Goal: Task Accomplishment & Management: Manage account settings

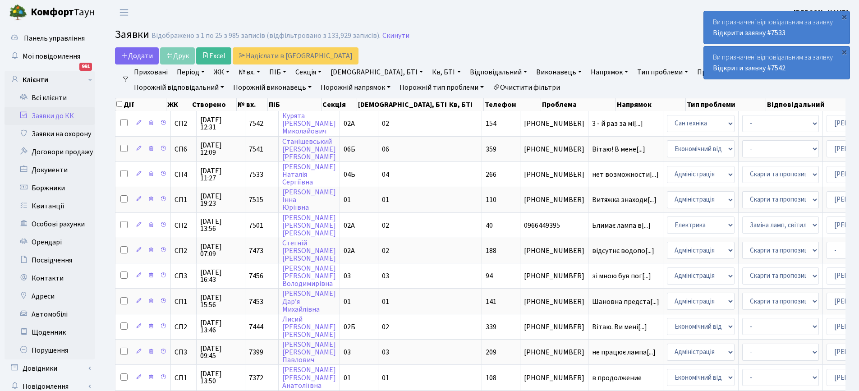
select select "25"
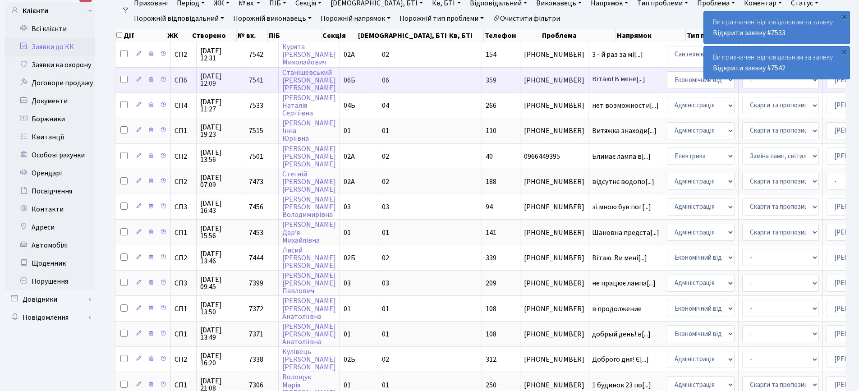
scroll to position [90, 0]
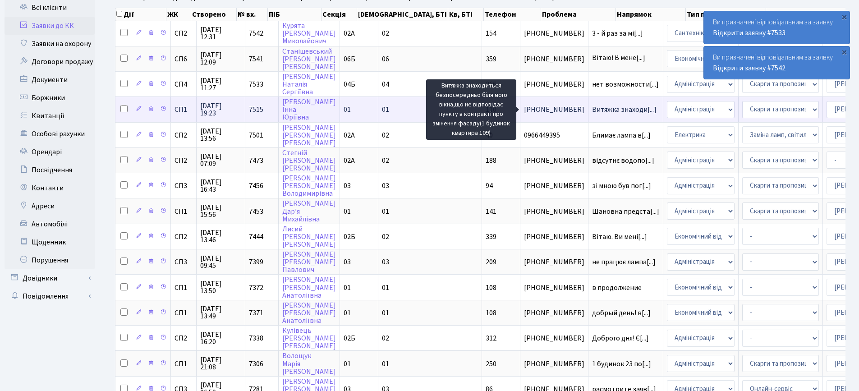
click at [592, 111] on span "Витяжка знаходи[...]" at bounding box center [624, 110] width 64 height 10
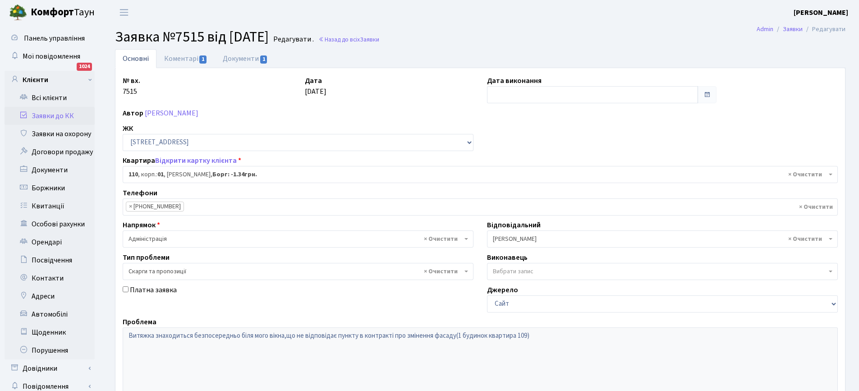
select select "20035"
select select "55"
click at [237, 58] on link "Документи 1" at bounding box center [245, 58] width 60 height 18
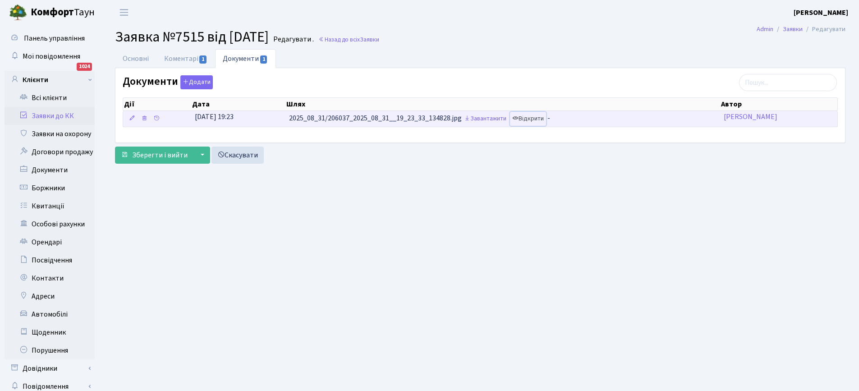
click at [533, 118] on link "Відкрити" at bounding box center [528, 119] width 36 height 14
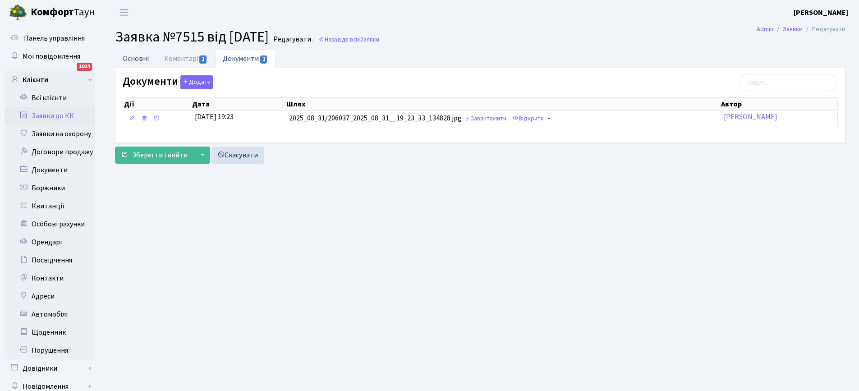
click at [136, 59] on link "Основні" at bounding box center [135, 58] width 41 height 18
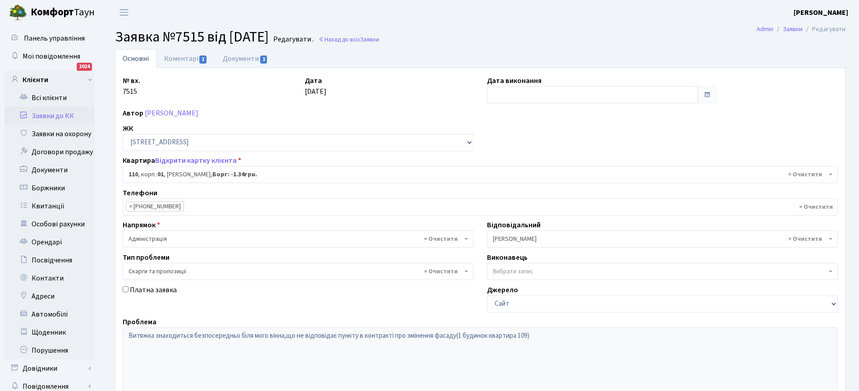
click at [49, 117] on link "Заявки до КК" at bounding box center [50, 116] width 90 height 18
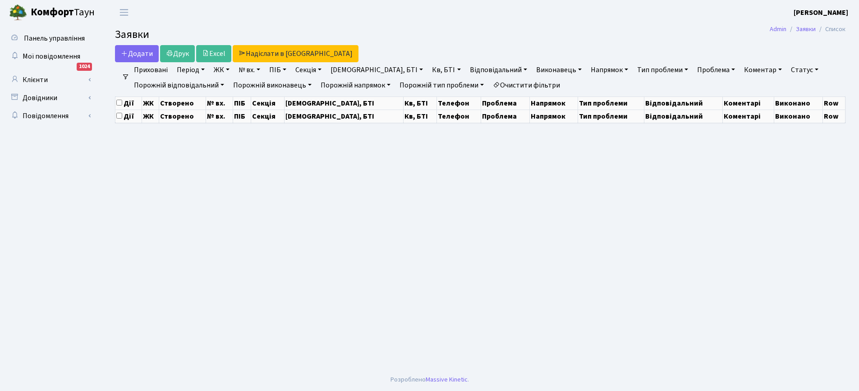
select select "25"
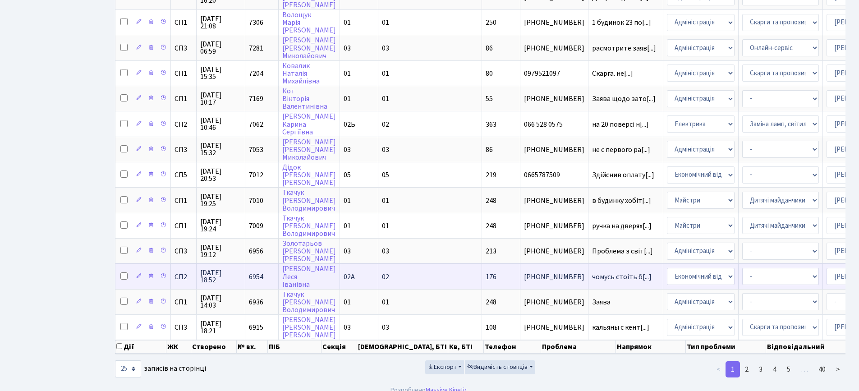
scroll to position [422, 0]
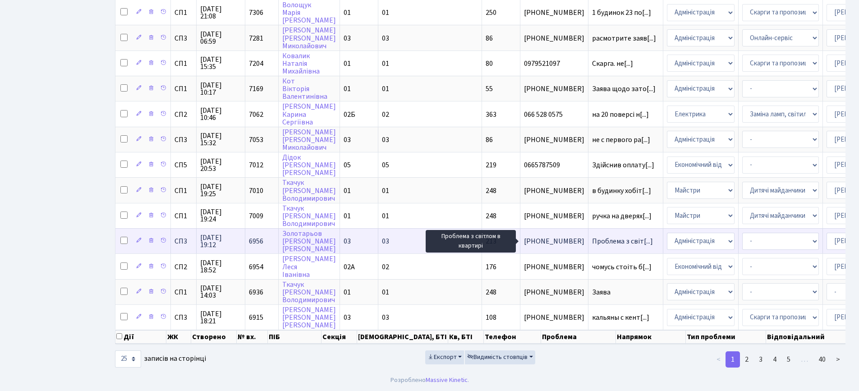
click at [592, 236] on span "Проблема з світ[...]" at bounding box center [622, 241] width 61 height 10
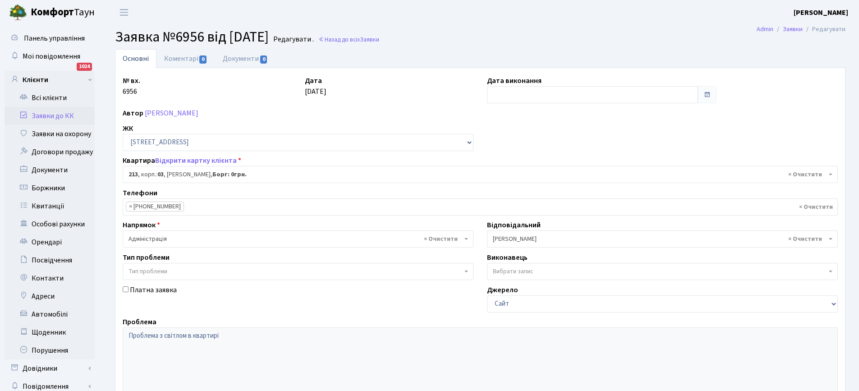
select select "20935"
click at [172, 55] on link "Коментарі 0" at bounding box center [185, 58] width 59 height 18
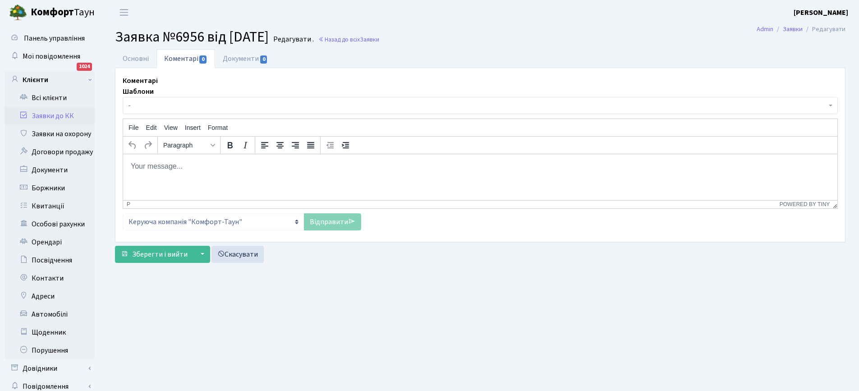
click at [146, 165] on body "Rich Text Area. Press ALT-0 for help." at bounding box center [480, 166] width 700 height 10
click at [327, 224] on link "Відправити" at bounding box center [332, 221] width 57 height 17
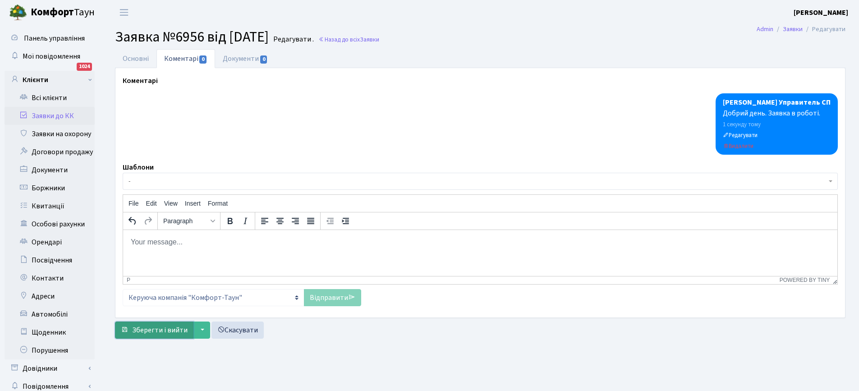
click at [165, 329] on span "Зберегти і вийти" at bounding box center [159, 330] width 55 height 10
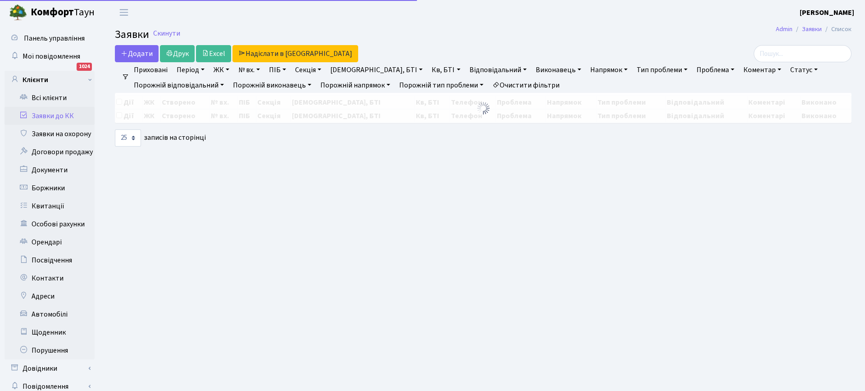
select select "25"
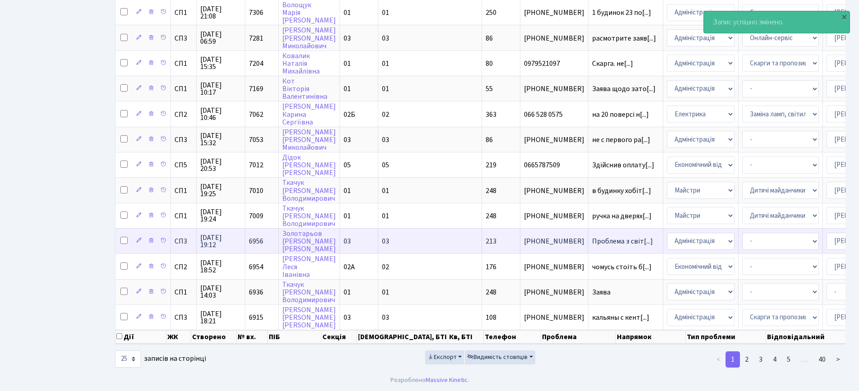
scroll to position [422, 0]
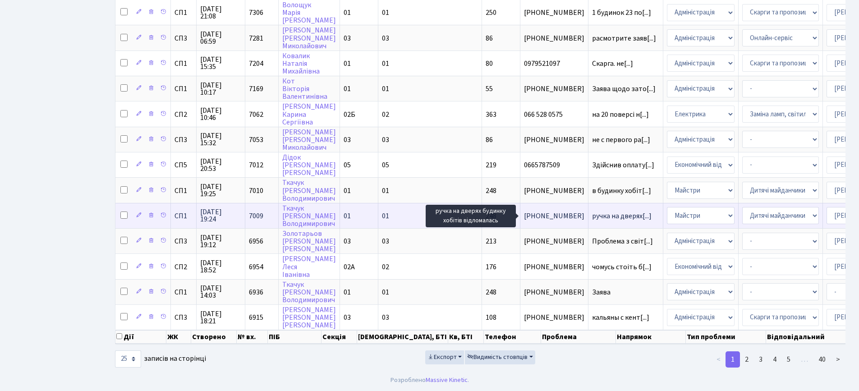
click at [592, 211] on span "ручка на дверях[...]" at bounding box center [621, 216] width 59 height 10
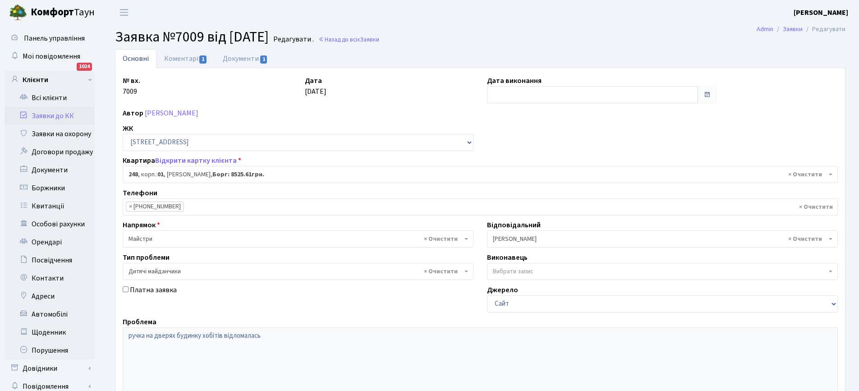
select select "20173"
select select "56"
click at [179, 55] on link "Коментарі 1" at bounding box center [185, 58] width 59 height 18
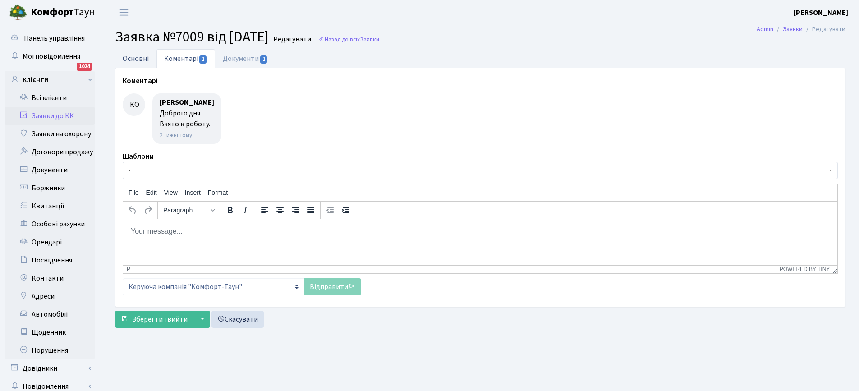
click at [127, 55] on link "Основні" at bounding box center [135, 58] width 41 height 18
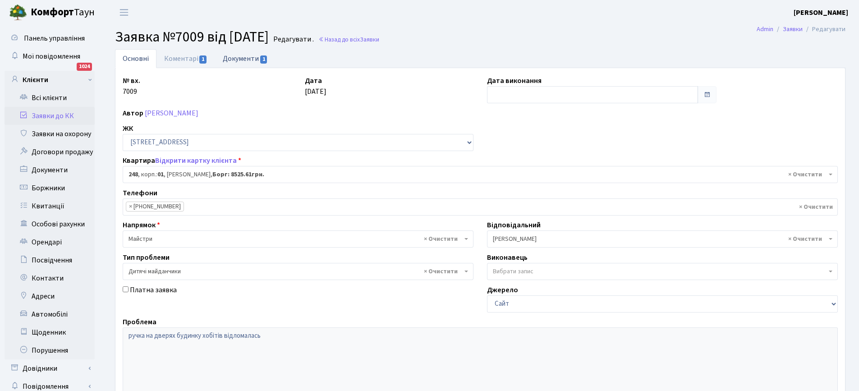
click at [238, 58] on link "Документи 1" at bounding box center [245, 58] width 60 height 18
select select "25"
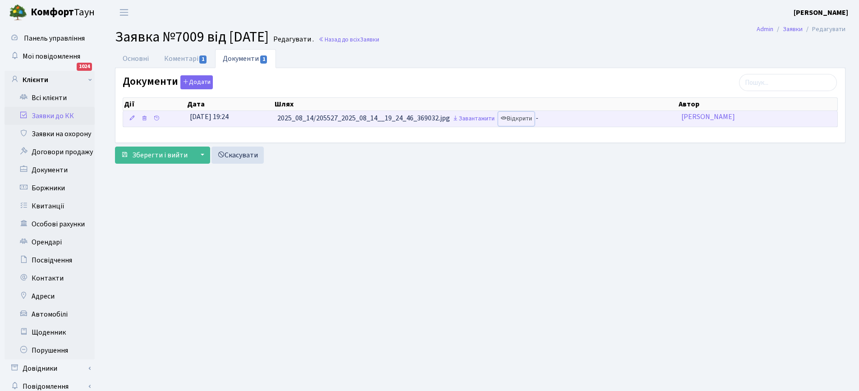
click at [525, 118] on link "Відкрити" at bounding box center [516, 119] width 36 height 14
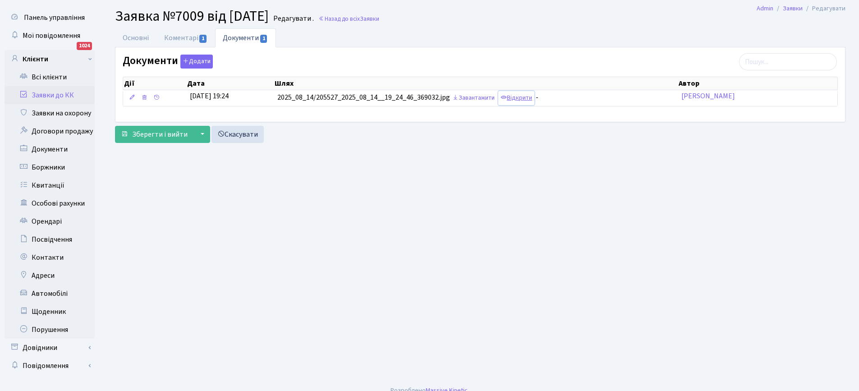
scroll to position [32, 0]
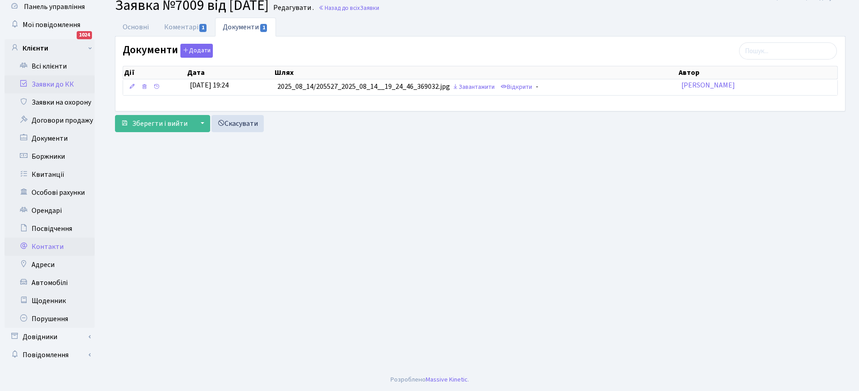
click at [52, 244] on link "Контакти" at bounding box center [50, 247] width 90 height 18
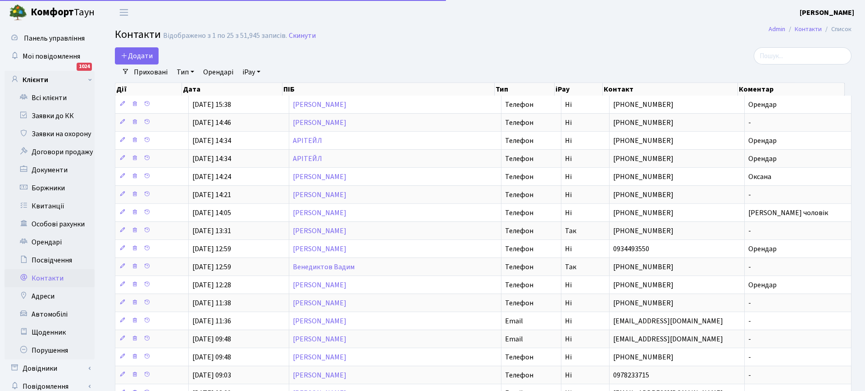
select select "25"
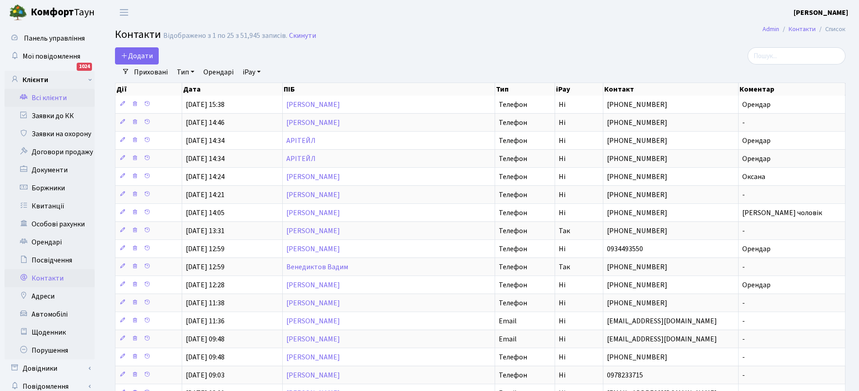
click at [51, 95] on link "Всі клієнти" at bounding box center [50, 98] width 90 height 18
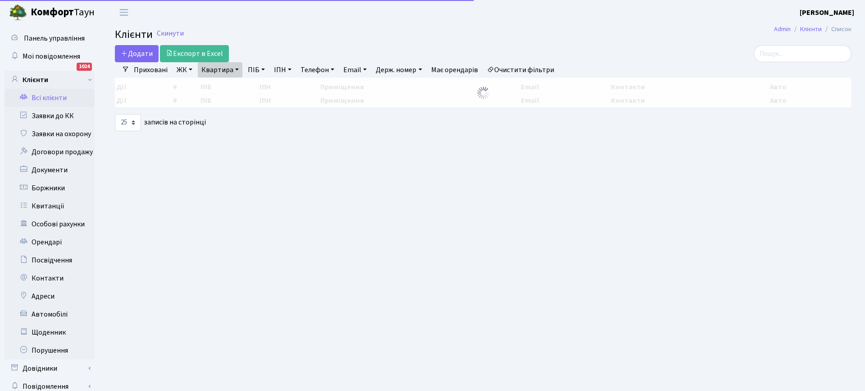
select select "25"
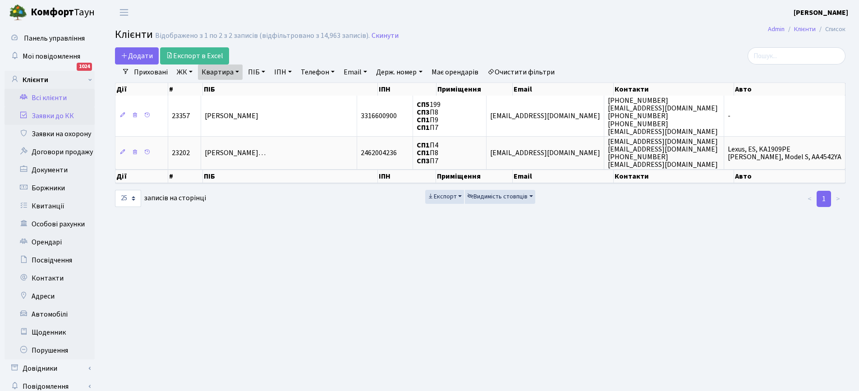
click at [50, 118] on link "Заявки до КК" at bounding box center [50, 116] width 90 height 18
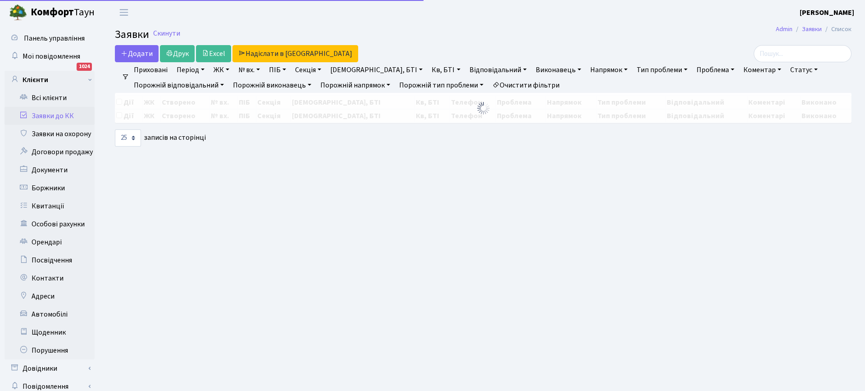
select select "25"
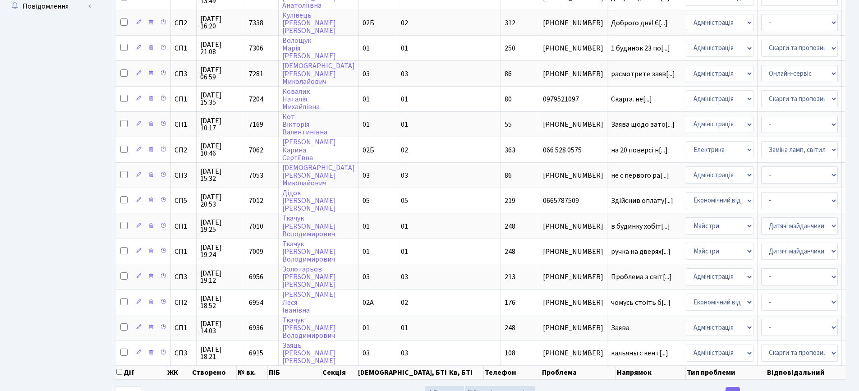
scroll to position [422, 0]
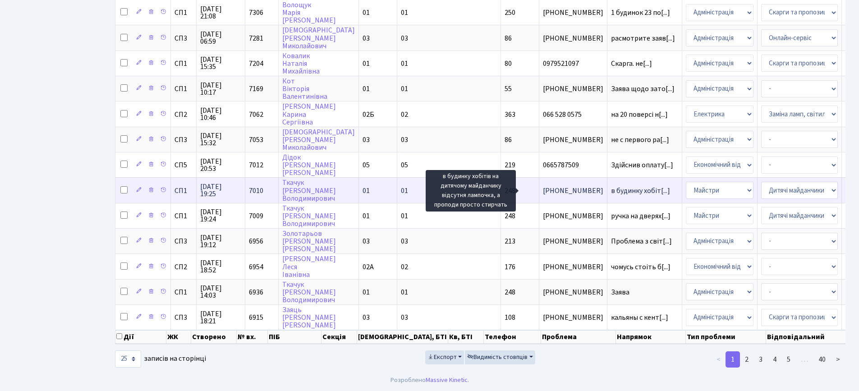
click at [611, 186] on span "в будинку хобіт[...]" at bounding box center [640, 191] width 59 height 10
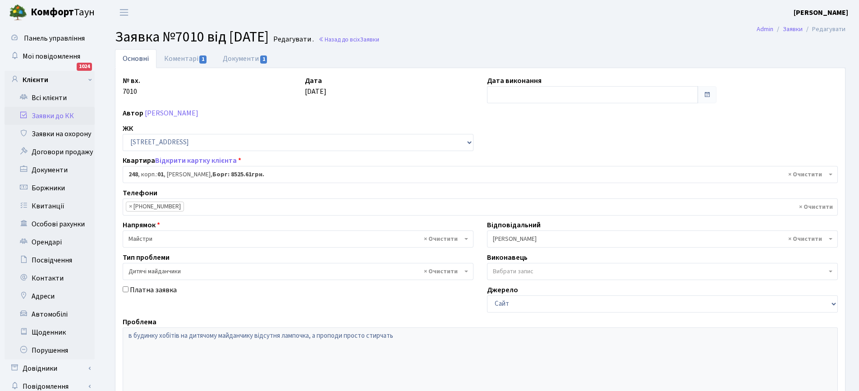
select select "20173"
select select "56"
click at [232, 57] on link "Документи 1" at bounding box center [245, 58] width 60 height 18
select select "25"
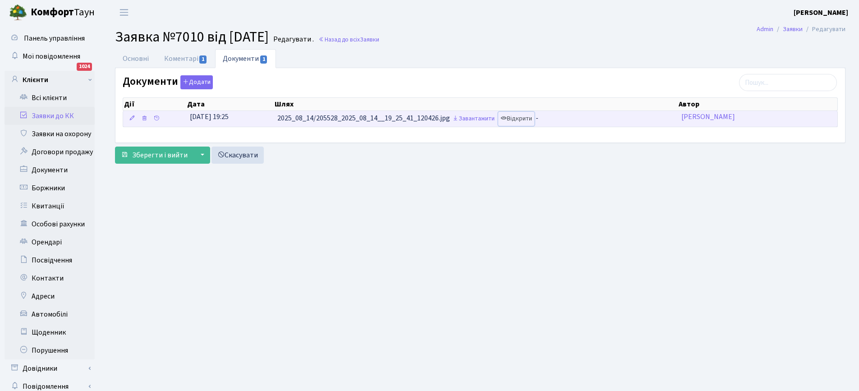
click at [529, 119] on link "Відкрити" at bounding box center [516, 119] width 36 height 14
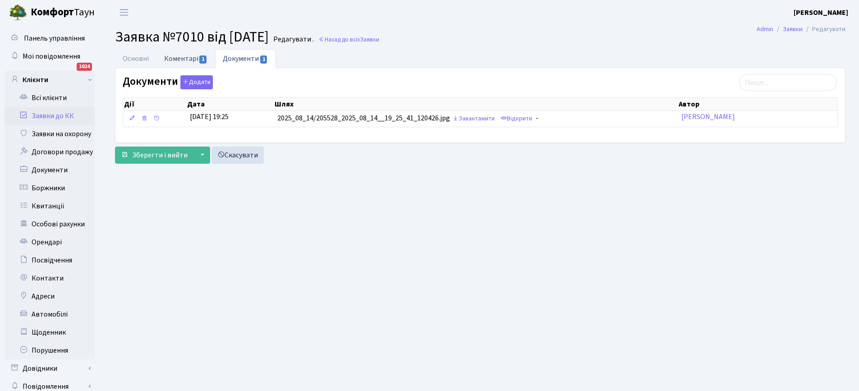
click at [172, 59] on link "Коментарі 1" at bounding box center [185, 58] width 59 height 18
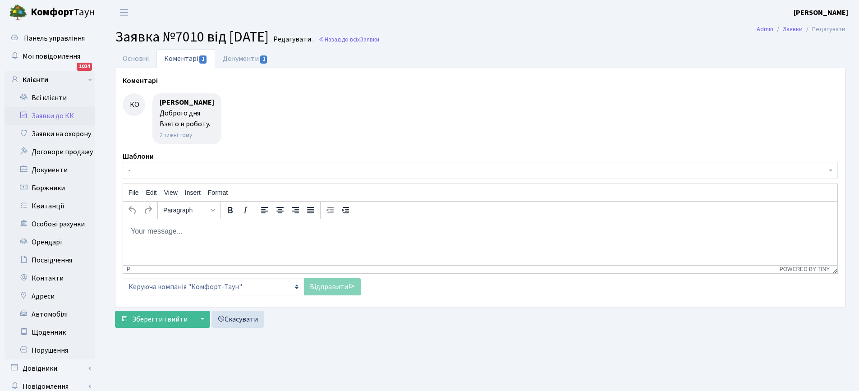
click at [40, 116] on link "Заявки до КК" at bounding box center [50, 116] width 90 height 18
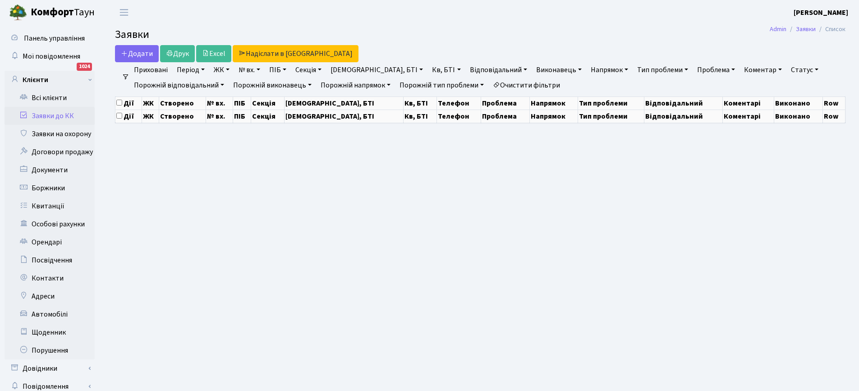
select select "25"
